Goal: Check status: Check status

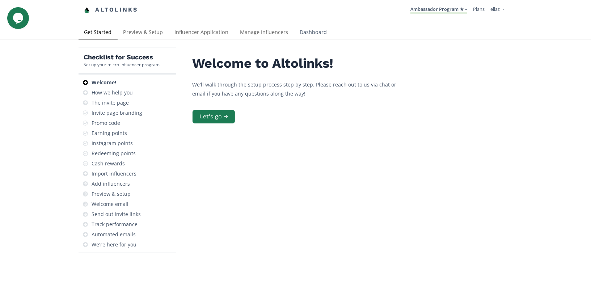
click at [309, 32] on link "Dashboard" at bounding box center [313, 33] width 39 height 14
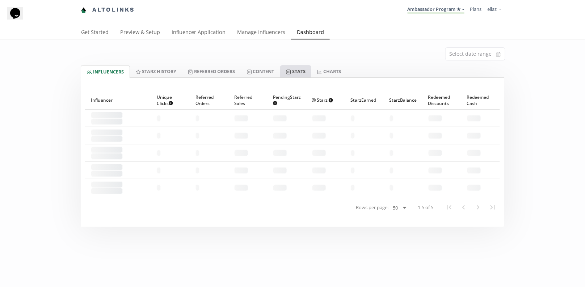
click at [307, 72] on link "Stats" at bounding box center [295, 71] width 31 height 12
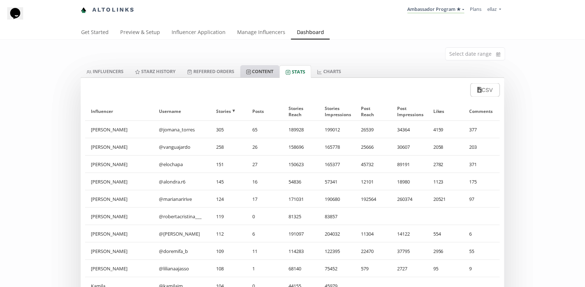
click at [262, 72] on link "Content" at bounding box center [259, 71] width 39 height 12
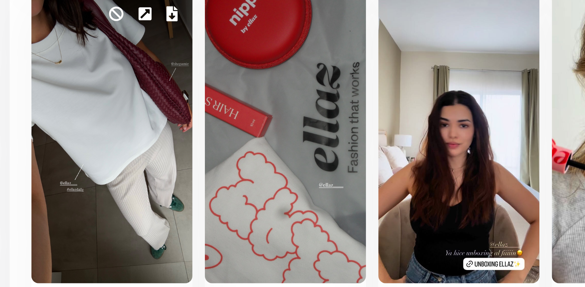
scroll to position [421, 0]
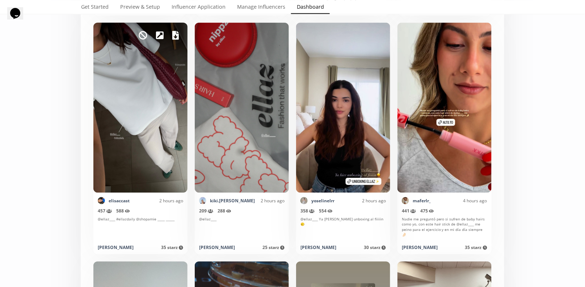
click at [178, 35] on icon at bounding box center [175, 35] width 7 height 9
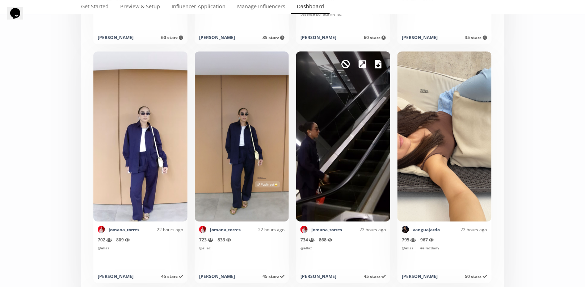
scroll to position [1586, 0]
click at [379, 62] on icon at bounding box center [378, 64] width 7 height 9
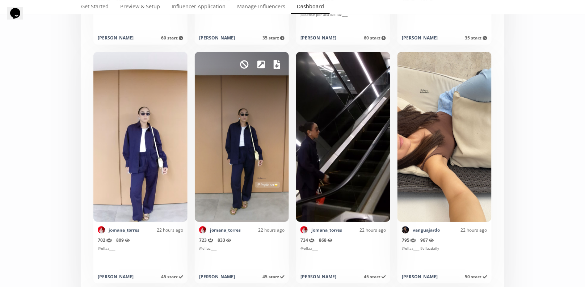
click at [277, 56] on div "Mark as invalid so that no points awarded." at bounding box center [242, 137] width 94 height 170
click at [277, 60] on icon at bounding box center [276, 64] width 7 height 9
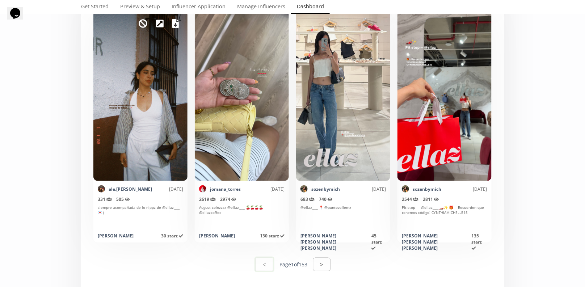
scroll to position [3532, 0]
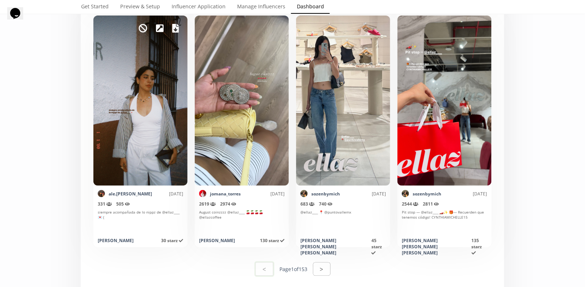
click at [175, 26] on icon at bounding box center [175, 28] width 7 height 9
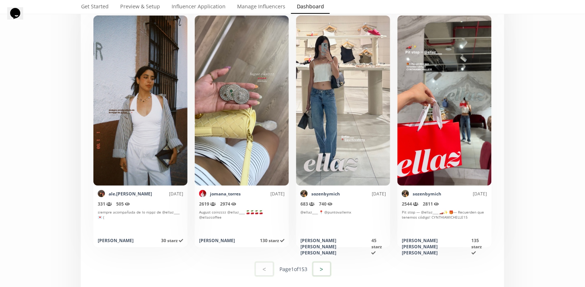
click at [330, 268] on button ">" at bounding box center [322, 269] width 20 height 16
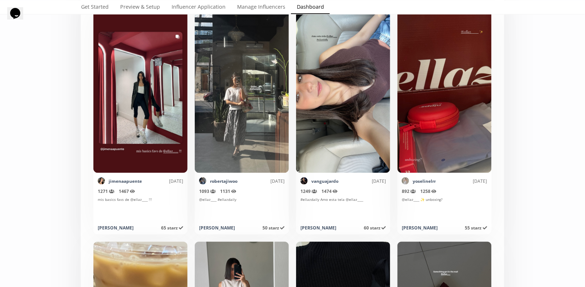
scroll to position [147, 0]
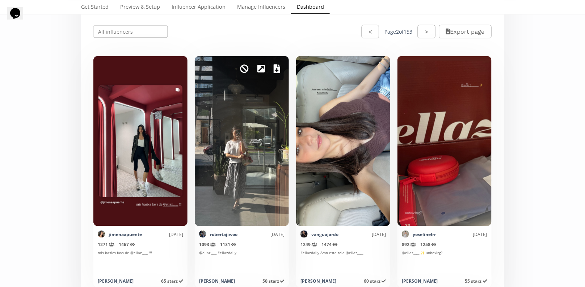
click at [273, 69] on div "Mark as invalid so that no points awarded." at bounding box center [242, 141] width 94 height 170
click at [277, 70] on icon at bounding box center [276, 68] width 7 height 9
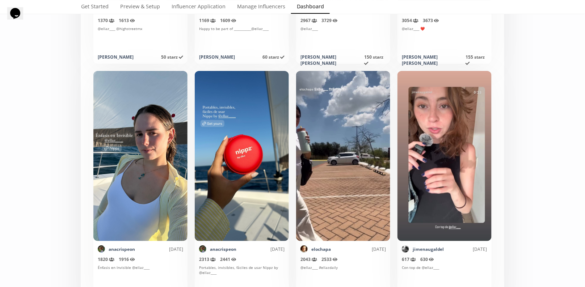
scroll to position [3618, 0]
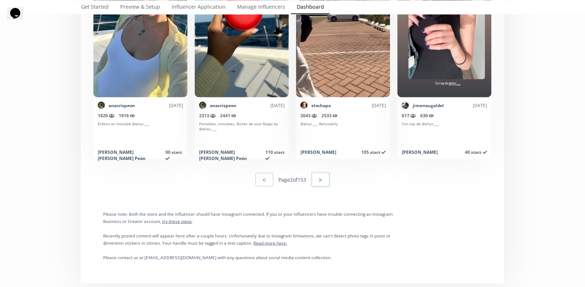
click at [318, 178] on button ">" at bounding box center [321, 180] width 20 height 16
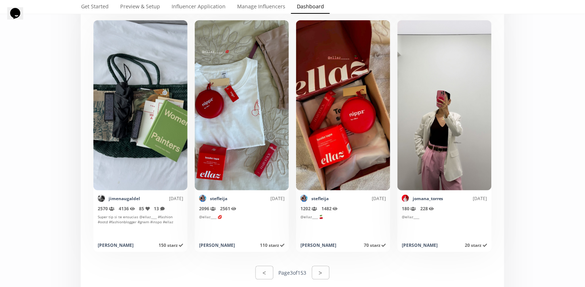
scroll to position [3551, 0]
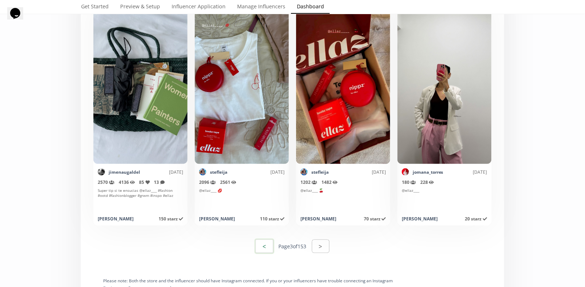
click at [263, 249] on button "<" at bounding box center [264, 246] width 20 height 16
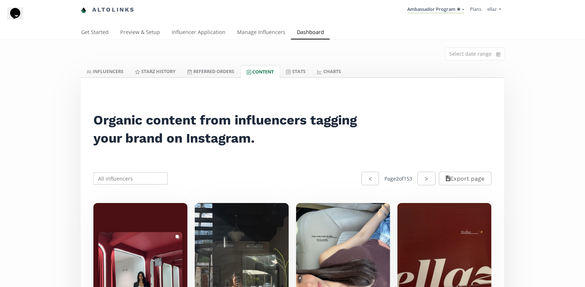
scroll to position [96, 0]
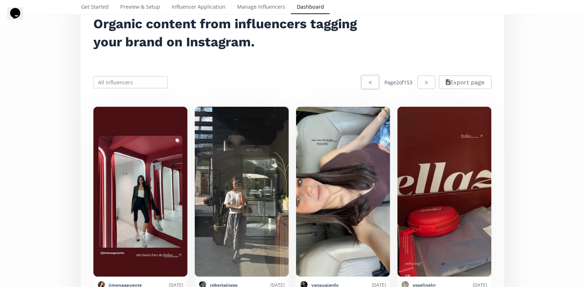
click at [366, 83] on button "<" at bounding box center [370, 83] width 20 height 16
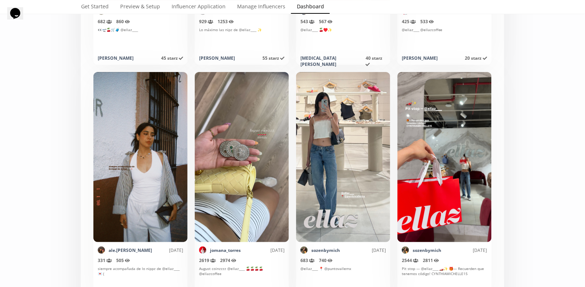
scroll to position [3527, 0]
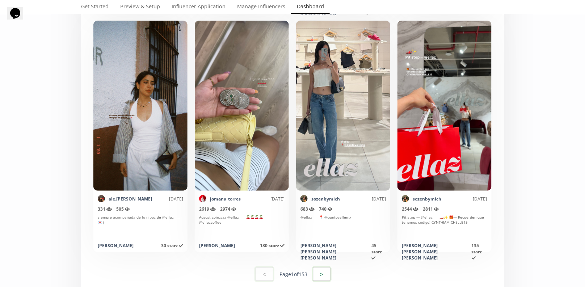
click at [319, 273] on button ">" at bounding box center [322, 274] width 20 height 16
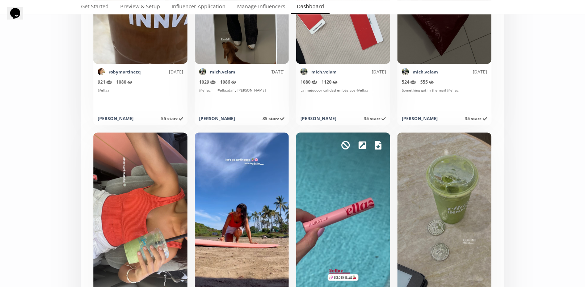
scroll to position [392, 0]
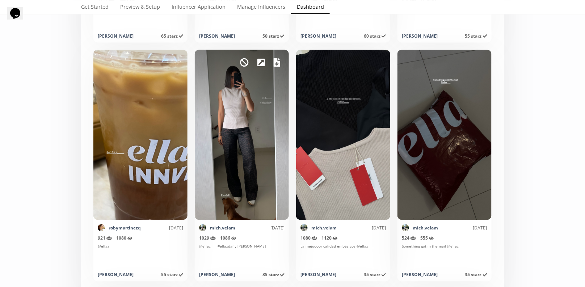
click at [277, 63] on icon at bounding box center [276, 62] width 7 height 9
